Goal: Check status: Check status

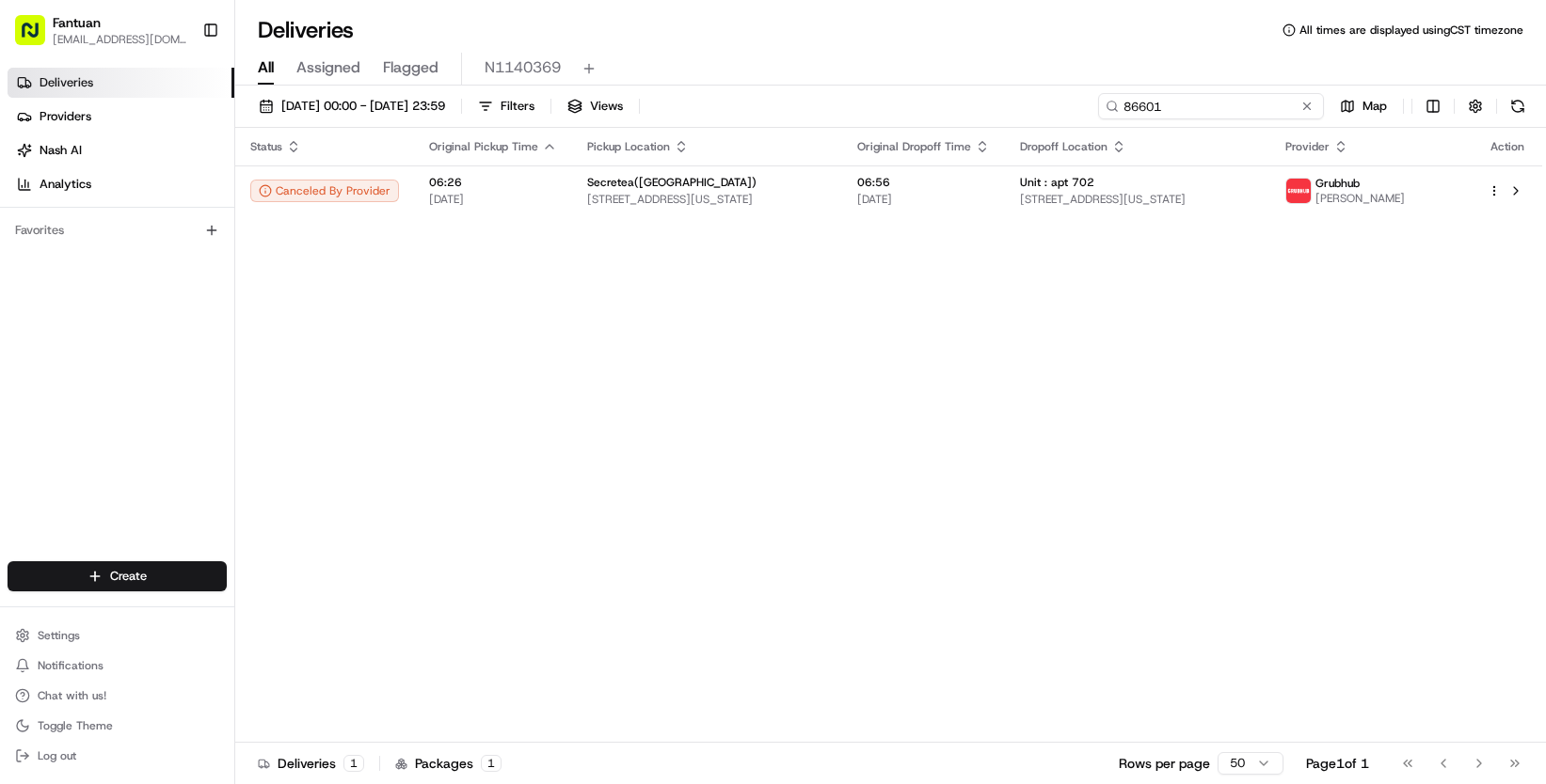
click at [1206, 95] on input "86601" at bounding box center [1210, 106] width 226 height 26
click at [1213, 106] on input "86601" at bounding box center [1210, 106] width 226 height 26
drag, startPoint x: 1229, startPoint y: 108, endPoint x: 947, endPoint y: 108, distance: 282.0
click at [947, 108] on div "[DATE] 00:00 - [DATE] 23:59 Filters Views 86601 Map" at bounding box center [890, 111] width 1310 height 35
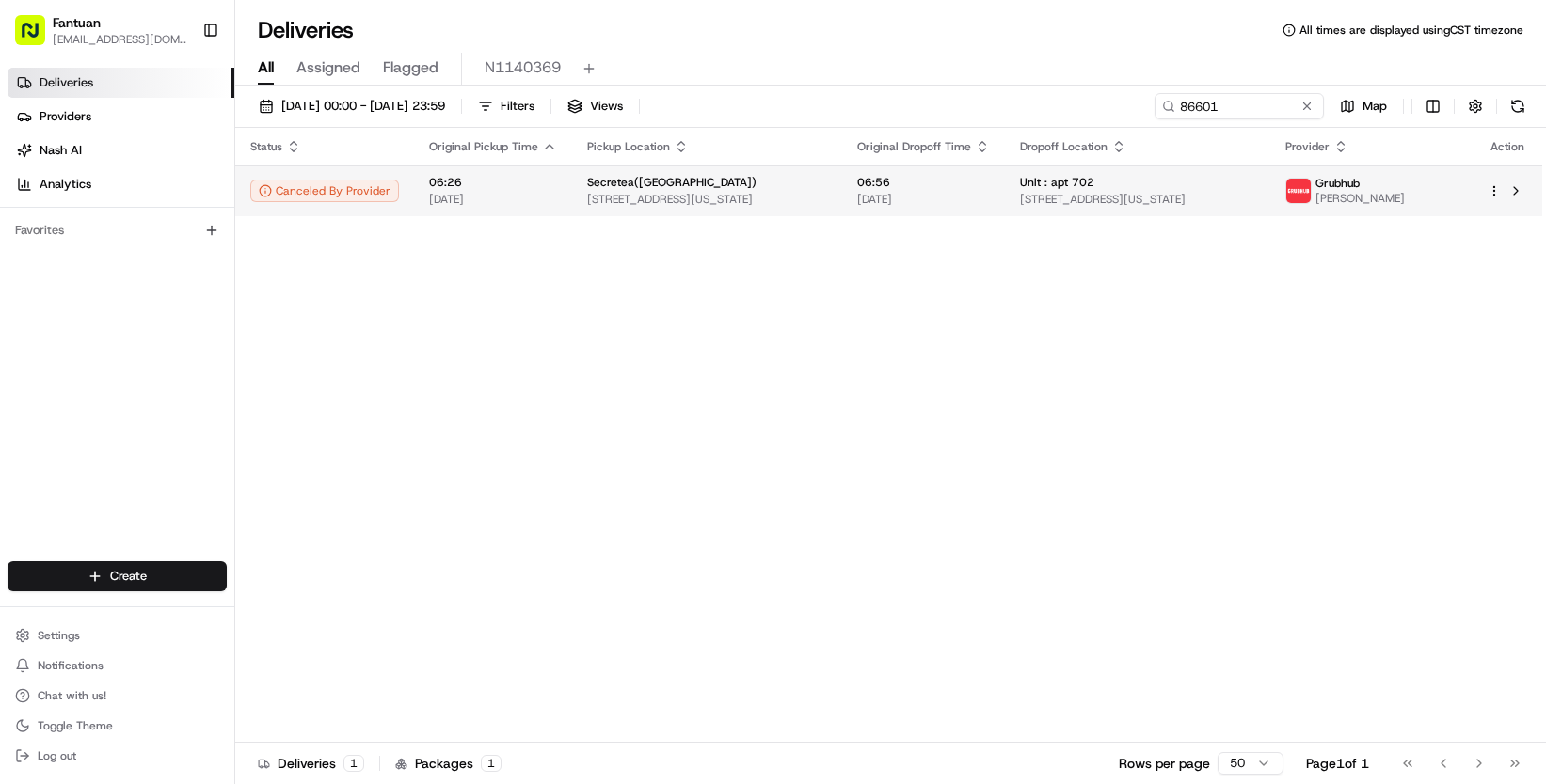
click at [697, 192] on span "[STREET_ADDRESS][US_STATE]" at bounding box center [707, 199] width 240 height 15
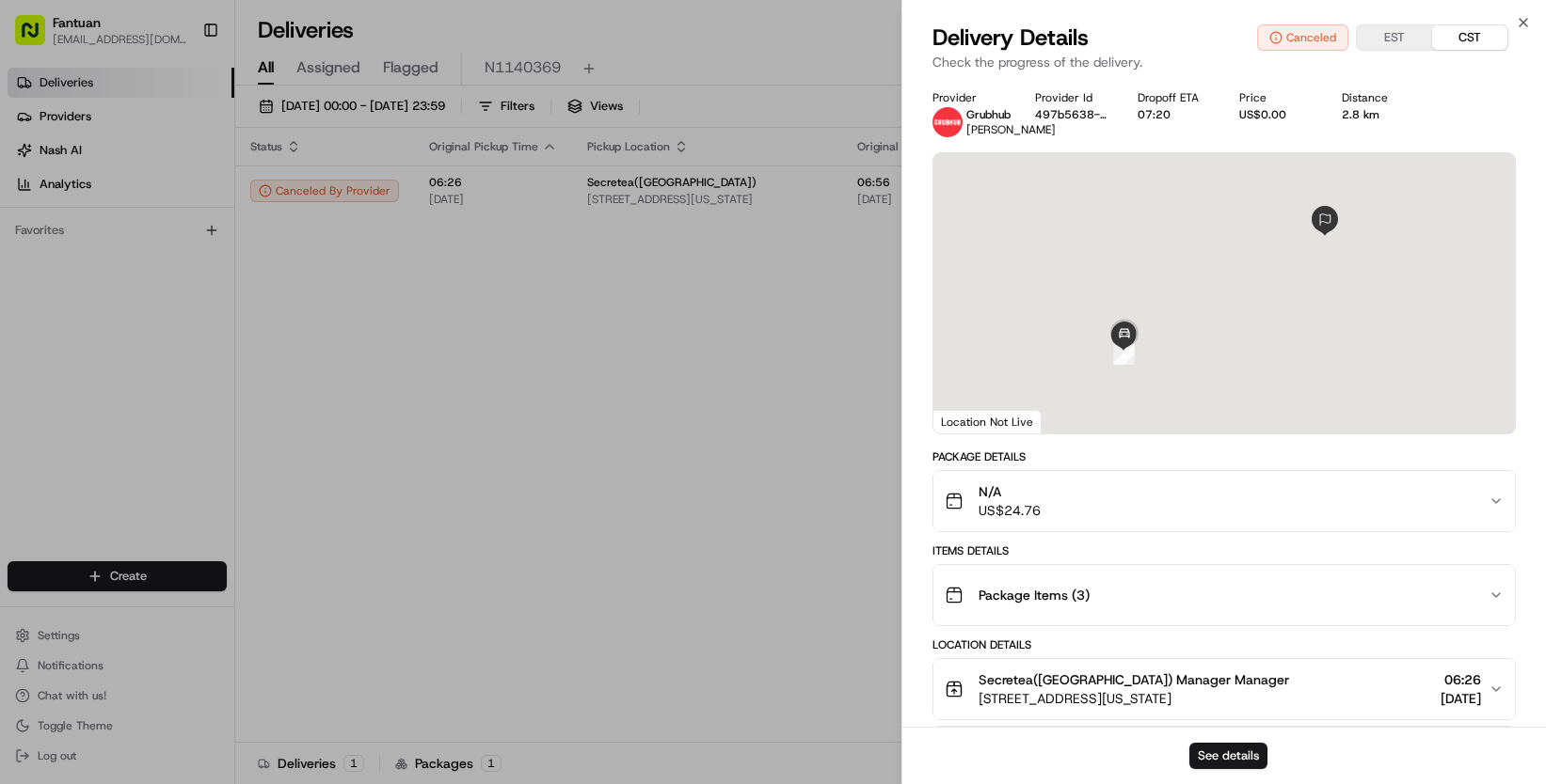
scroll to position [188, 0]
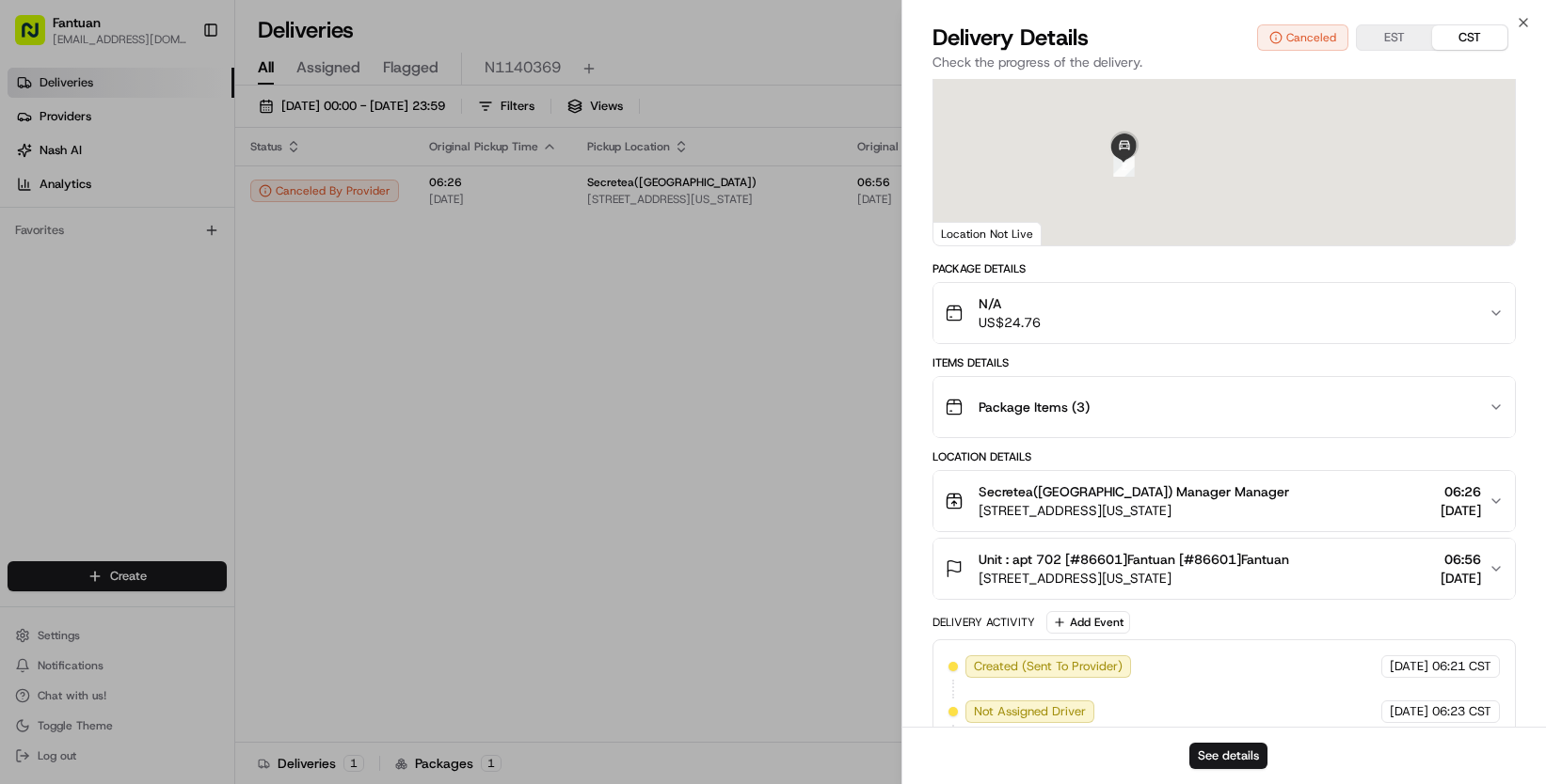
click at [1447, 263] on div "Package Details" at bounding box center [1224, 268] width 584 height 15
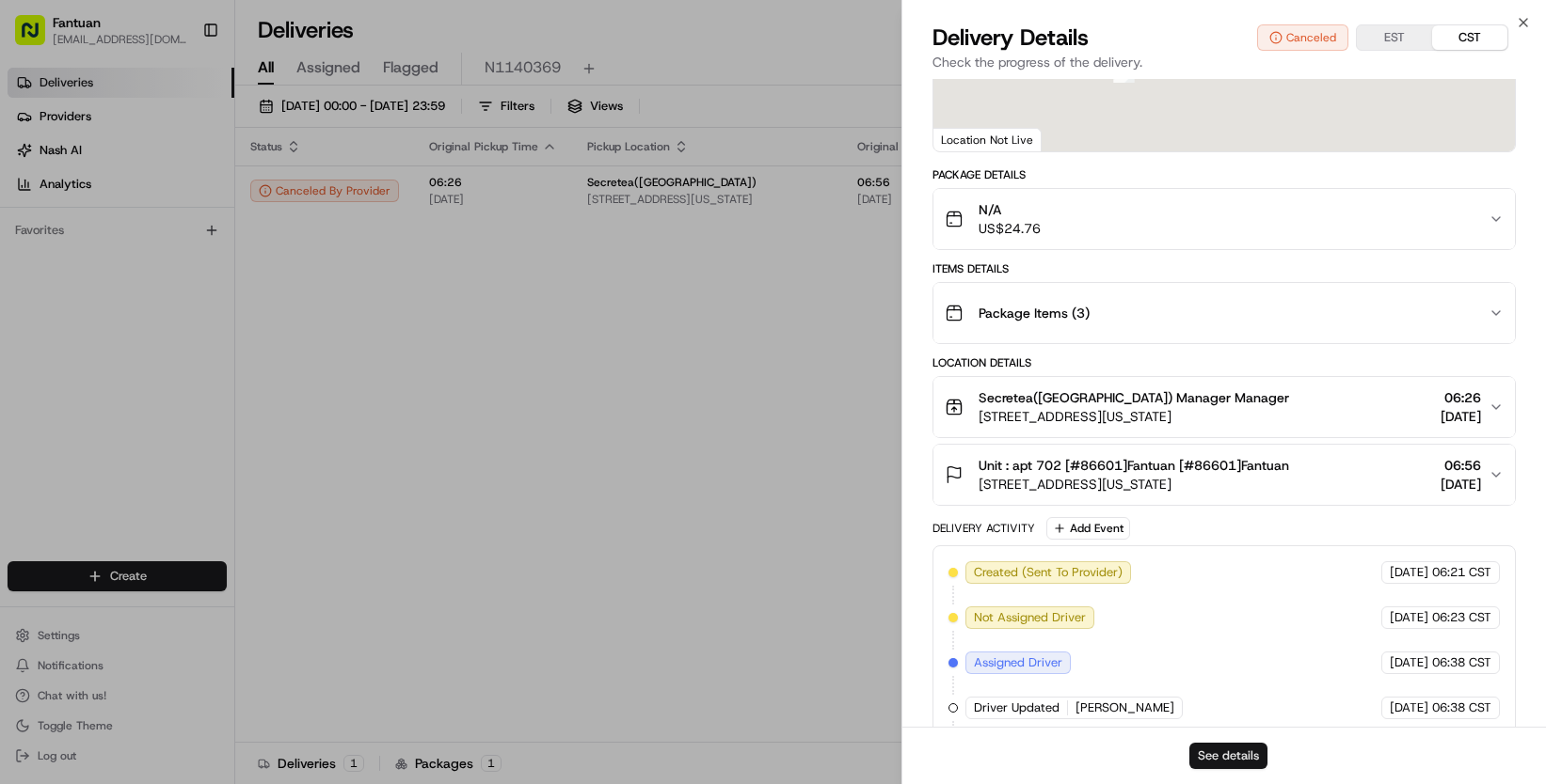
click at [1212, 758] on button "See details" at bounding box center [1229, 756] width 78 height 26
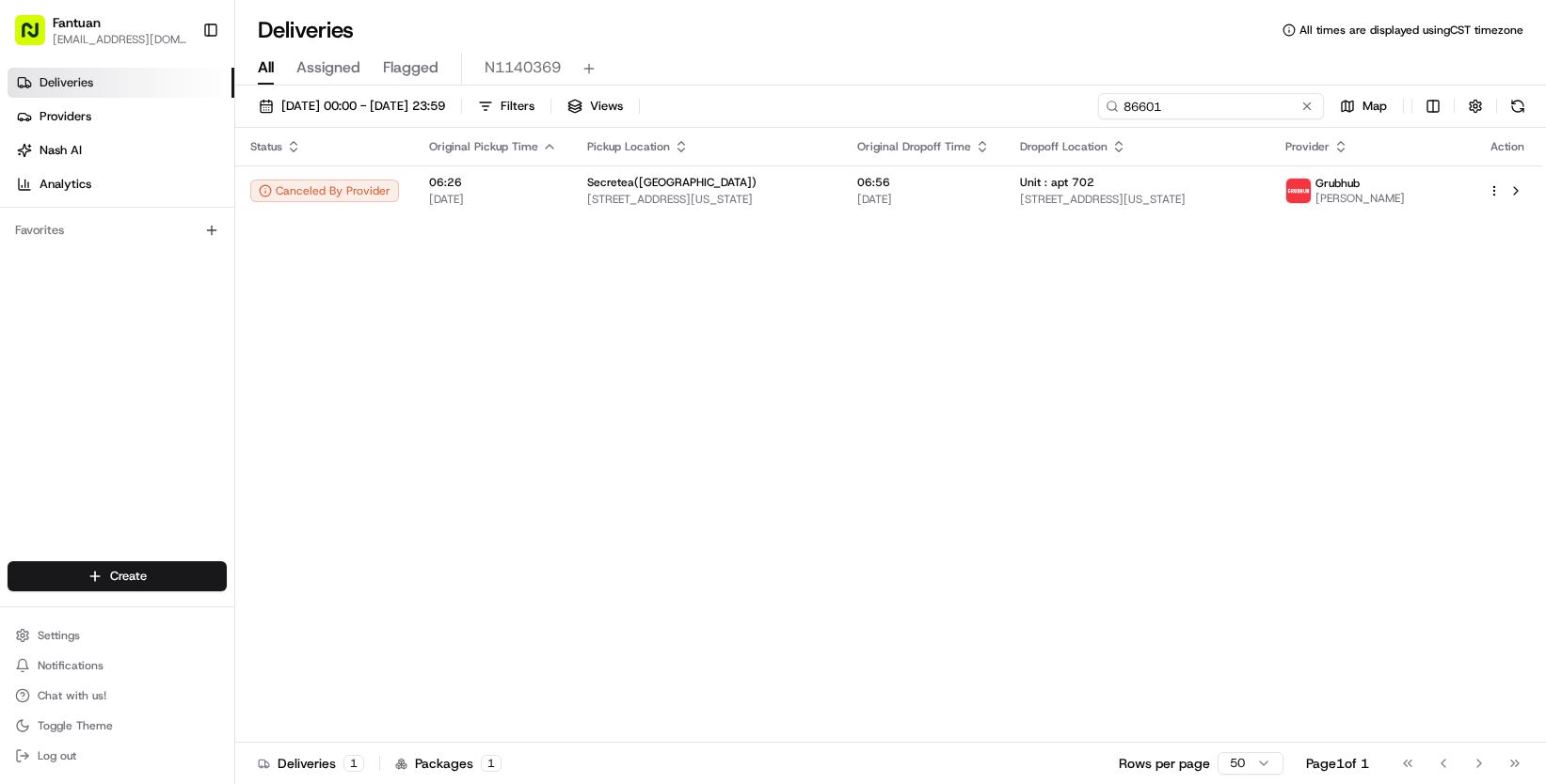
click at [1212, 105] on input "86601" at bounding box center [1210, 106] width 226 height 26
paste input "37890"
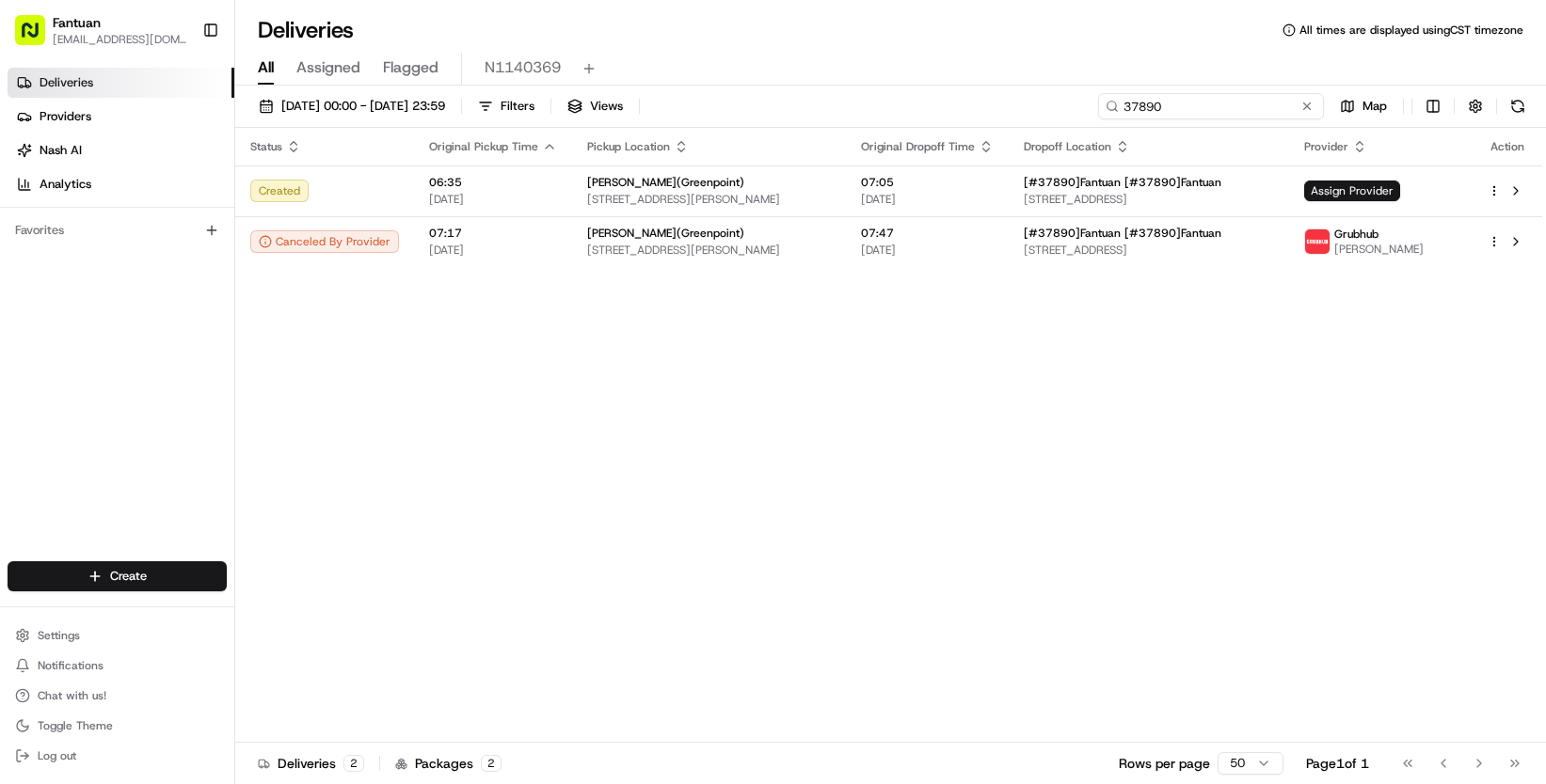
type input "37890"
click at [713, 619] on div "Status Original Pickup Time Pickup Location Original Dropoff Time Dropoff Locat…" at bounding box center [888, 436] width 1307 height 615
click at [1526, 363] on div "Status Original Pickup Time Pickup Location Original Dropoff Time Dropoff Locat…" at bounding box center [888, 436] width 1307 height 615
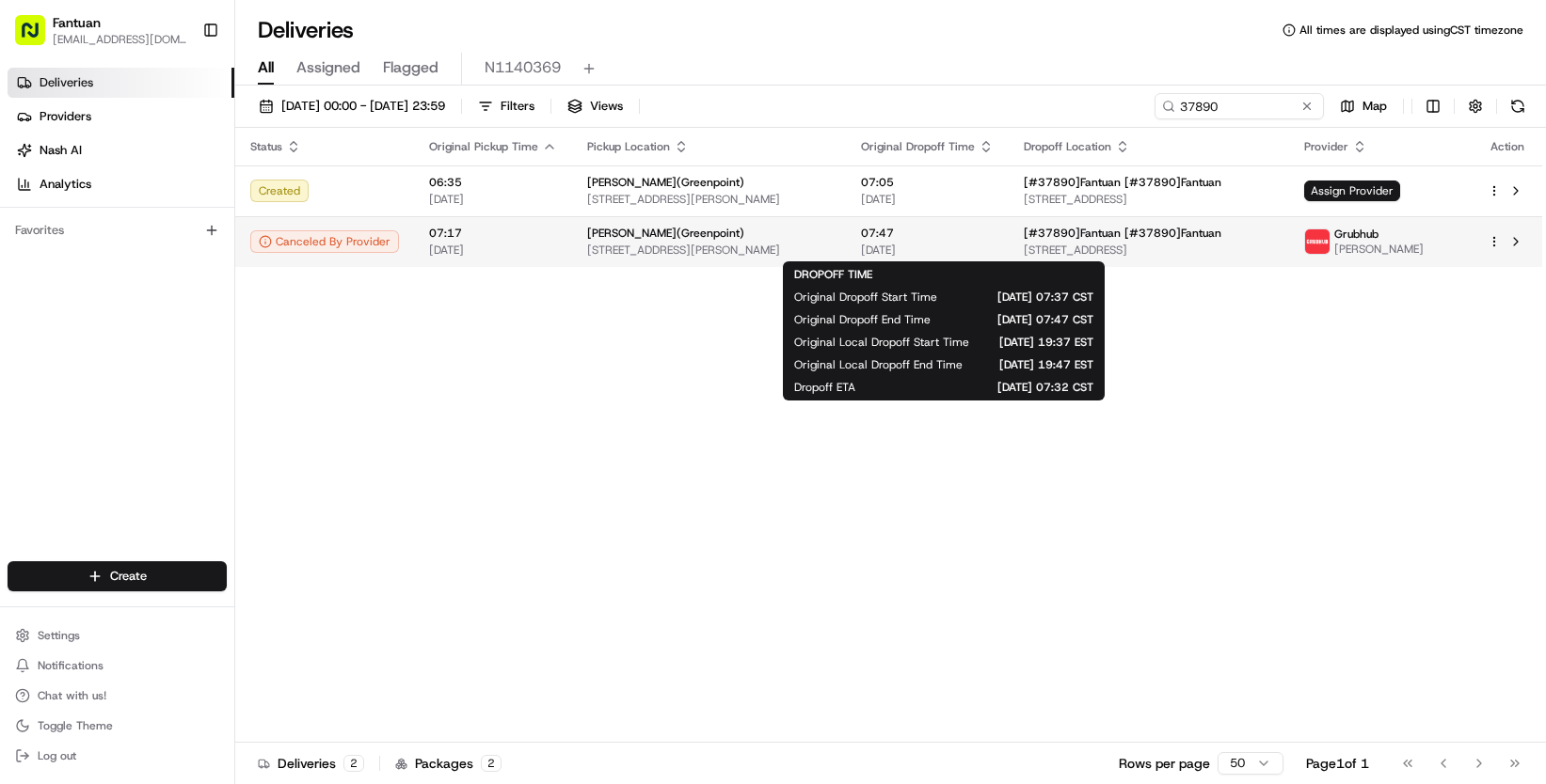
click at [990, 254] on span "[DATE]" at bounding box center [926, 250] width 132 height 15
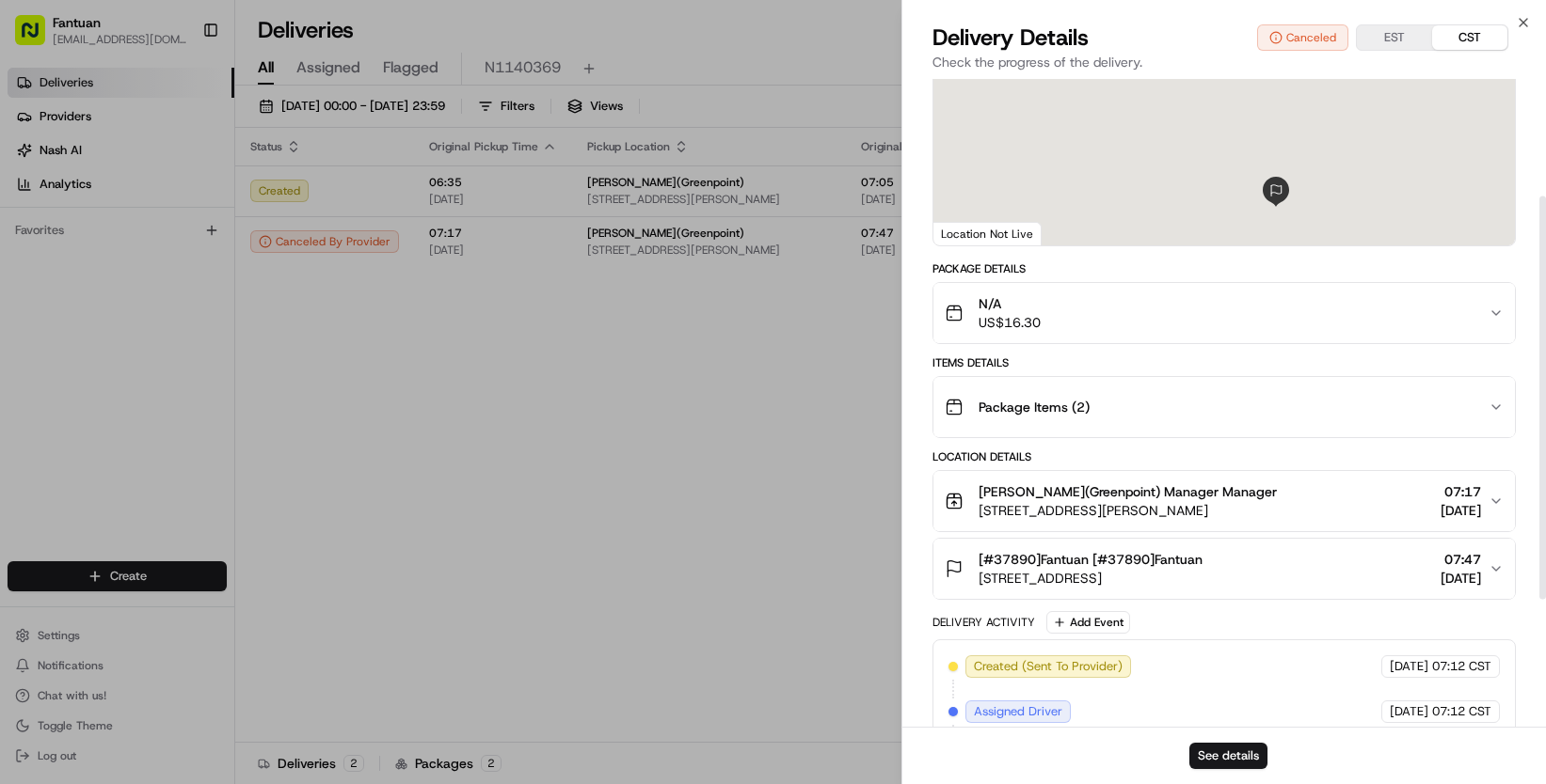
scroll to position [376, 0]
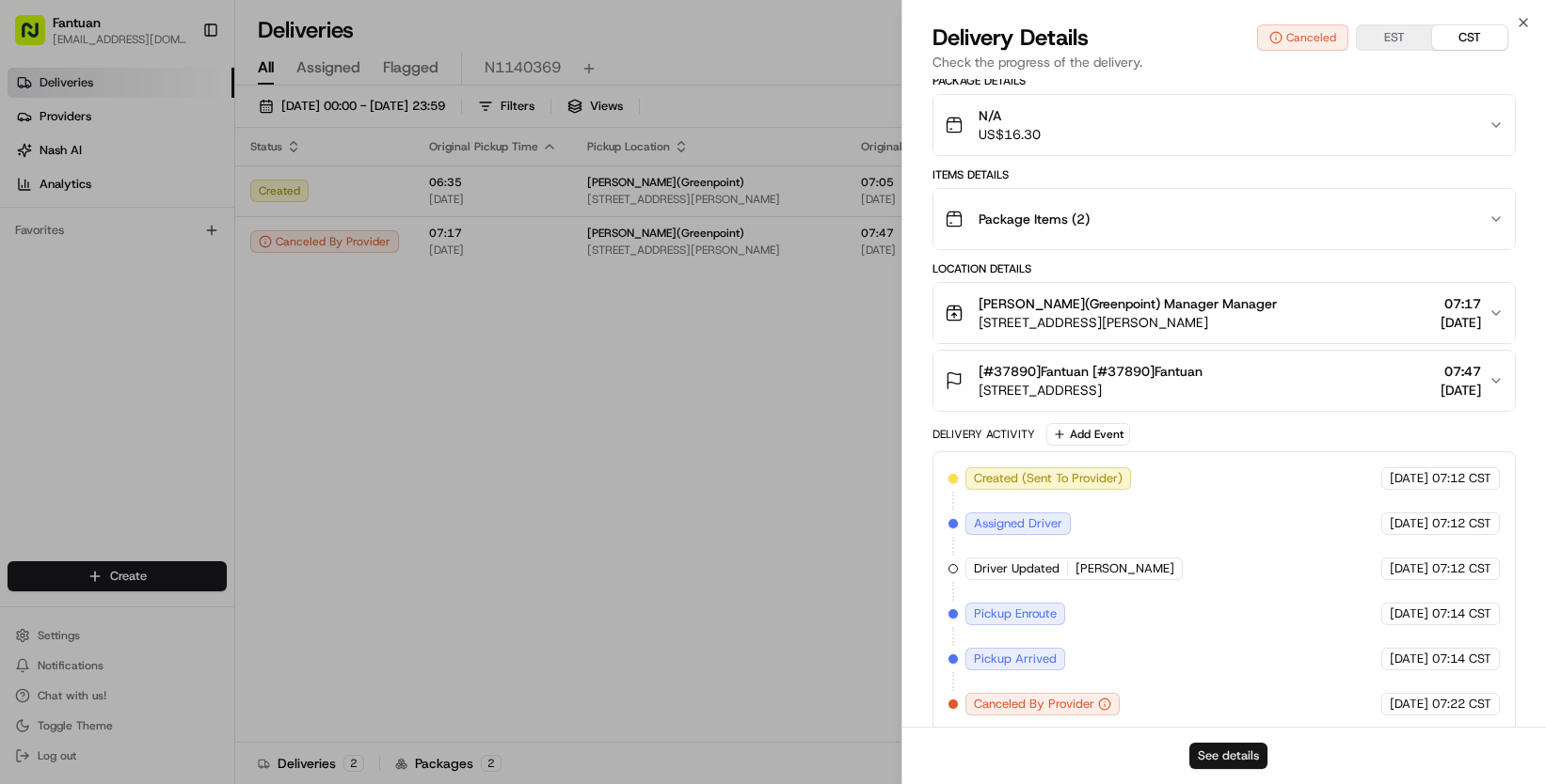
click at [1254, 753] on button "See details" at bounding box center [1229, 756] width 78 height 26
